Goal: Information Seeking & Learning: Check status

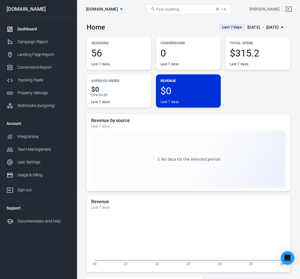
click at [130, 85] on div "Average Order $0 CPA : $4.85 Last 7 days" at bounding box center [119, 90] width 65 height 33
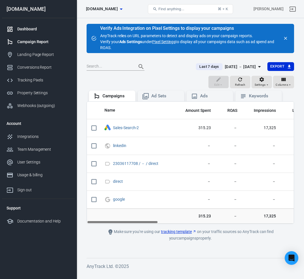
click at [38, 30] on div "Dashboard" at bounding box center [43, 29] width 53 height 6
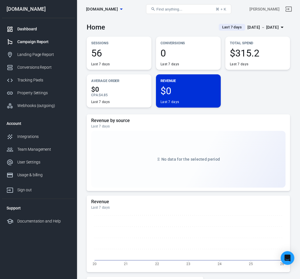
click at [42, 42] on div "Campaign Report" at bounding box center [43, 42] width 53 height 6
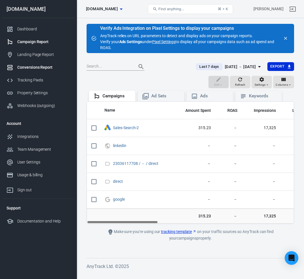
click at [39, 65] on div "Conversions Report" at bounding box center [43, 67] width 53 height 6
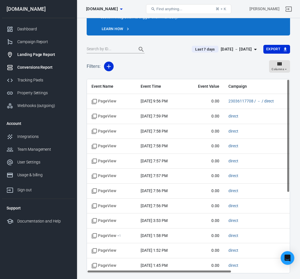
click at [37, 55] on div "Landing Page Report" at bounding box center [43, 55] width 53 height 6
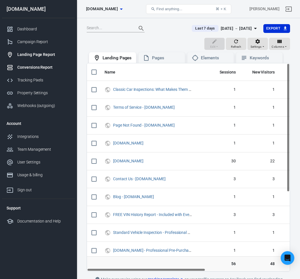
click at [49, 68] on div "Conversions Report" at bounding box center [43, 67] width 53 height 6
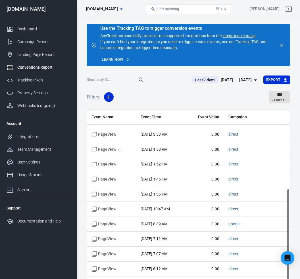
scroll to position [137, 0]
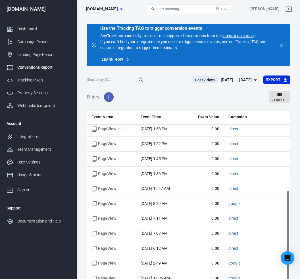
click at [110, 98] on icon "button" at bounding box center [108, 97] width 7 height 7
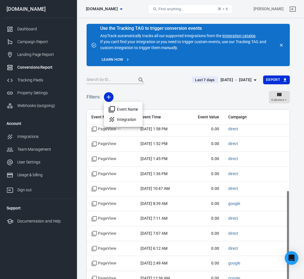
click at [160, 88] on div at bounding box center [152, 139] width 304 height 279
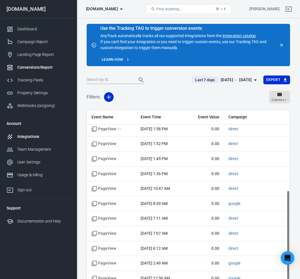
click at [49, 134] on div "Integrations" at bounding box center [43, 137] width 53 height 6
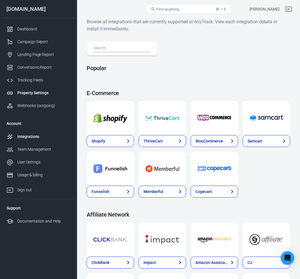
click at [45, 92] on div "Property Settings" at bounding box center [43, 93] width 53 height 6
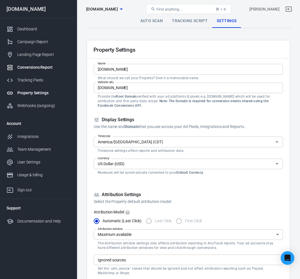
click at [46, 70] on div "Conversions Report" at bounding box center [43, 67] width 53 height 6
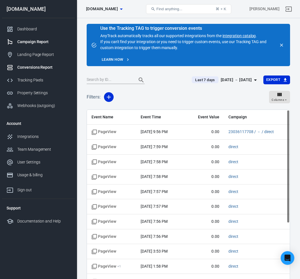
click at [40, 40] on div "Campaign Report" at bounding box center [43, 42] width 53 height 6
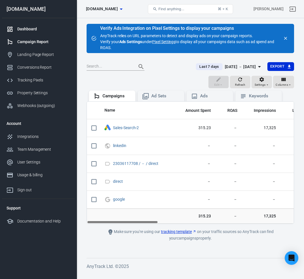
click at [29, 27] on div "Dashboard" at bounding box center [43, 29] width 53 height 6
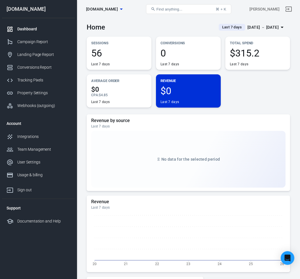
click at [284, 26] on icon "button" at bounding box center [281, 27] width 7 height 7
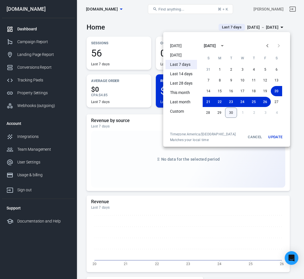
click at [230, 112] on button "30" at bounding box center [231, 113] width 12 height 10
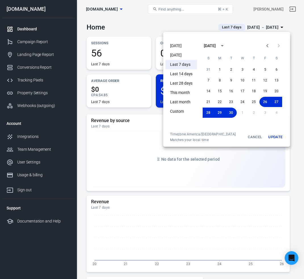
click at [279, 140] on button "Update" at bounding box center [275, 137] width 18 height 10
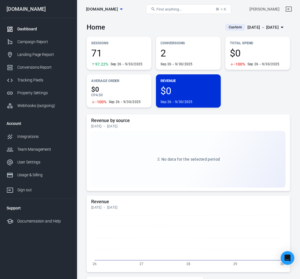
click at [179, 54] on span "2" at bounding box center [188, 53] width 56 height 10
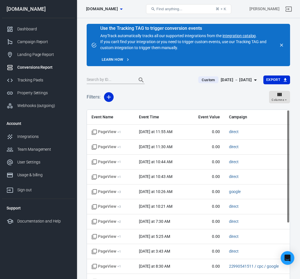
click at [281, 47] on icon "close" at bounding box center [281, 45] width 5 height 5
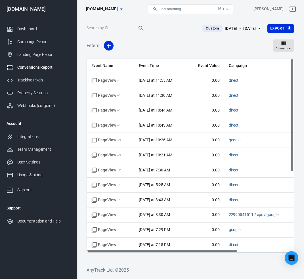
click at [35, 66] on div "Conversions Report" at bounding box center [43, 67] width 53 height 6
click at [42, 64] on div "Conversions Report" at bounding box center [43, 67] width 53 height 6
click at [38, 53] on div "Landing Page Report" at bounding box center [43, 55] width 53 height 6
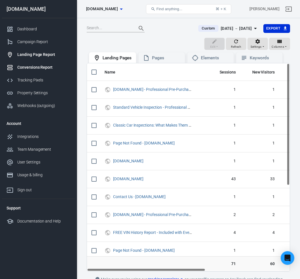
click at [32, 68] on div "Conversions Report" at bounding box center [43, 67] width 53 height 6
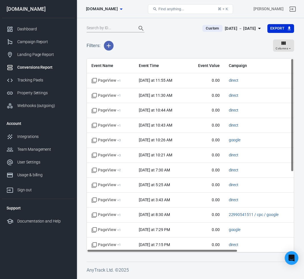
click at [109, 49] on button "button" at bounding box center [109, 46] width 10 height 10
click at [143, 45] on div at bounding box center [152, 139] width 304 height 279
click at [37, 41] on div "Campaign Report" at bounding box center [43, 42] width 53 height 6
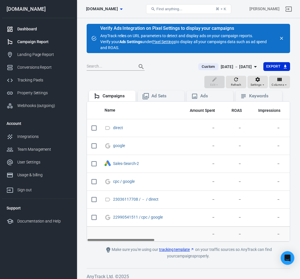
click at [29, 26] on div "Dashboard" at bounding box center [43, 29] width 53 height 6
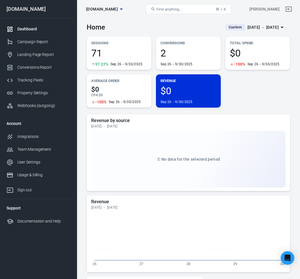
click at [184, 52] on span "2" at bounding box center [188, 53] width 56 height 10
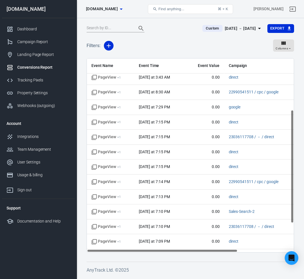
scroll to position [137, 0]
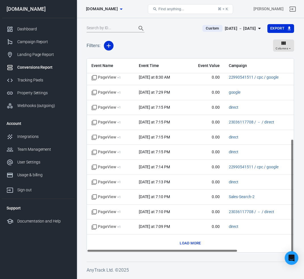
click at [188, 243] on button "Load more" at bounding box center [190, 243] width 24 height 9
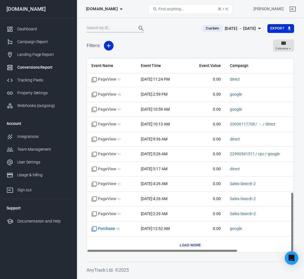
scroll to position [436, 0]
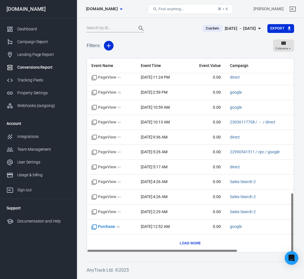
click at [193, 244] on button "Load more" at bounding box center [190, 243] width 24 height 9
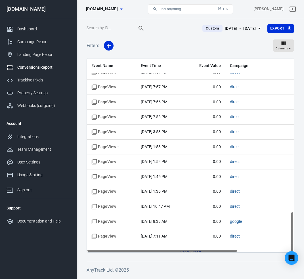
scroll to position [734, 0]
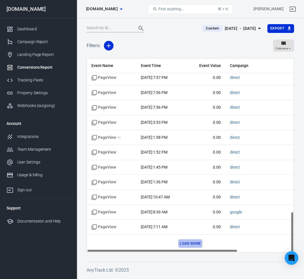
click at [197, 245] on button "Load more" at bounding box center [190, 243] width 24 height 9
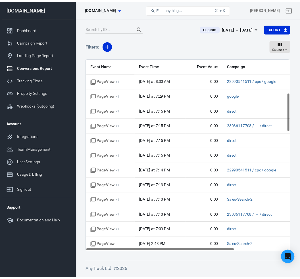
scroll to position [0, 0]
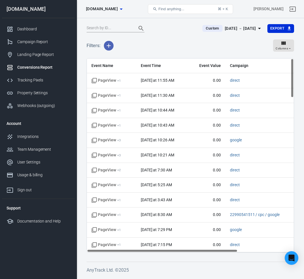
click at [106, 44] on icon "button" at bounding box center [108, 45] width 7 height 7
click at [115, 57] on li "Event Name" at bounding box center [123, 58] width 39 height 10
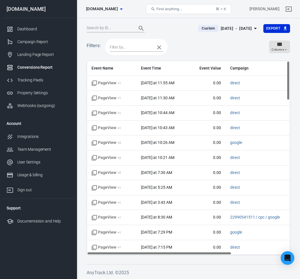
click at [138, 48] on input "text" at bounding box center [130, 47] width 42 height 7
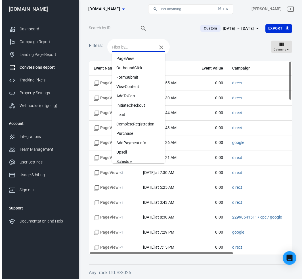
scroll to position [5, 0]
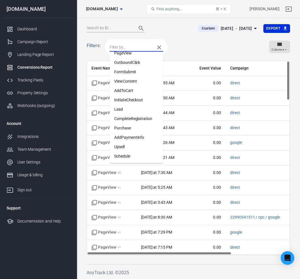
click at [134, 129] on li "Purchase" at bounding box center [135, 127] width 53 height 9
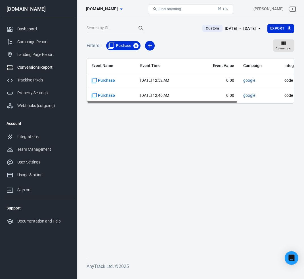
click at [136, 45] on icon at bounding box center [136, 46] width 6 height 6
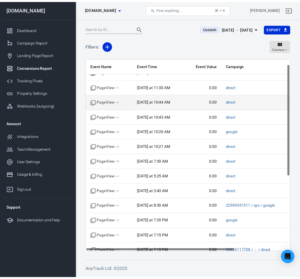
scroll to position [12, 0]
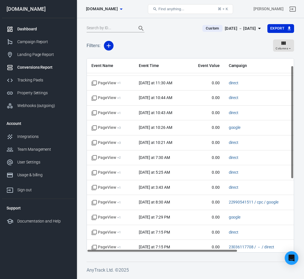
click at [40, 29] on div "Dashboard" at bounding box center [43, 29] width 53 height 6
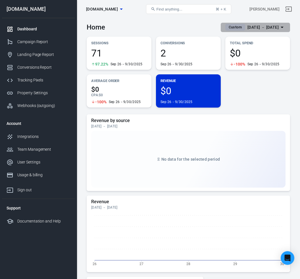
click at [226, 26] on span "Custom" at bounding box center [235, 27] width 18 height 6
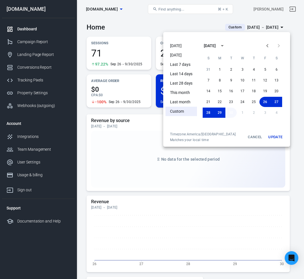
click at [229, 113] on button "30" at bounding box center [230, 113] width 11 height 10
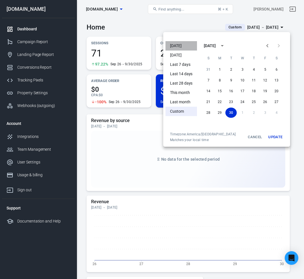
click at [174, 47] on li "[DATE]" at bounding box center [180, 45] width 31 height 9
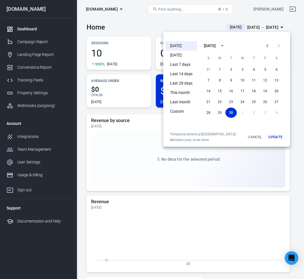
click at [277, 137] on button "Update" at bounding box center [275, 137] width 18 height 10
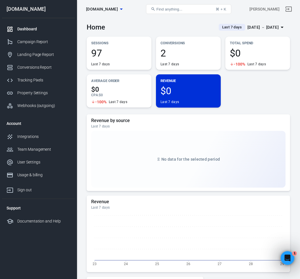
click at [286, 27] on button "Last 7 days Sep 23 － Sep 29, 2025" at bounding box center [252, 27] width 76 height 9
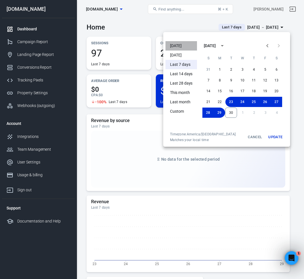
click at [180, 49] on li "[DATE]" at bounding box center [180, 45] width 31 height 9
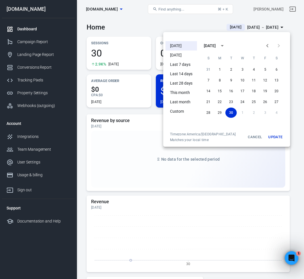
click at [144, 24] on div at bounding box center [152, 139] width 304 height 279
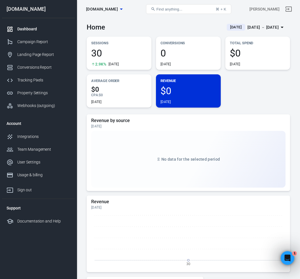
click at [123, 53] on span "30" at bounding box center [119, 53] width 56 height 10
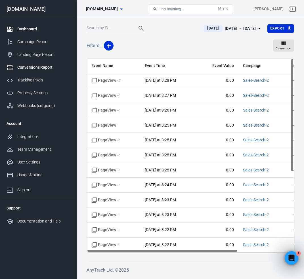
click at [52, 31] on div "Dashboard" at bounding box center [43, 29] width 53 height 6
